Goal: Check status

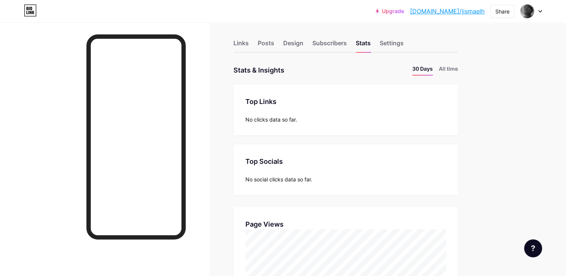
scroll to position [75, 0]
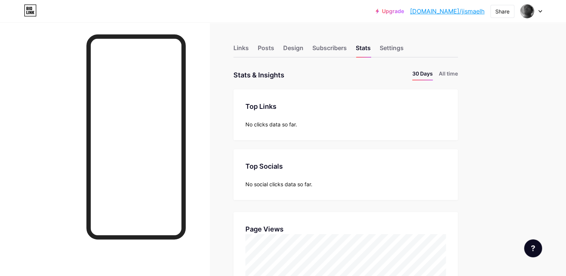
scroll to position [276, 565]
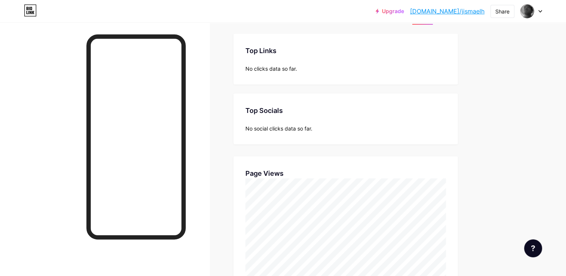
scroll to position [75, 0]
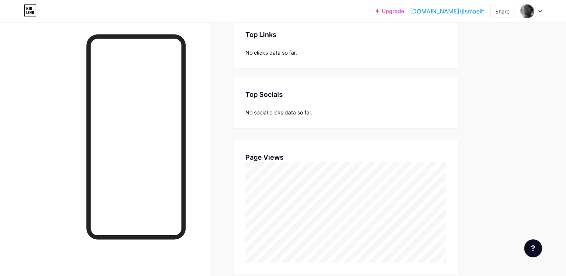
scroll to position [73, 0]
